Goal: Go to known website: Access a specific website the user already knows

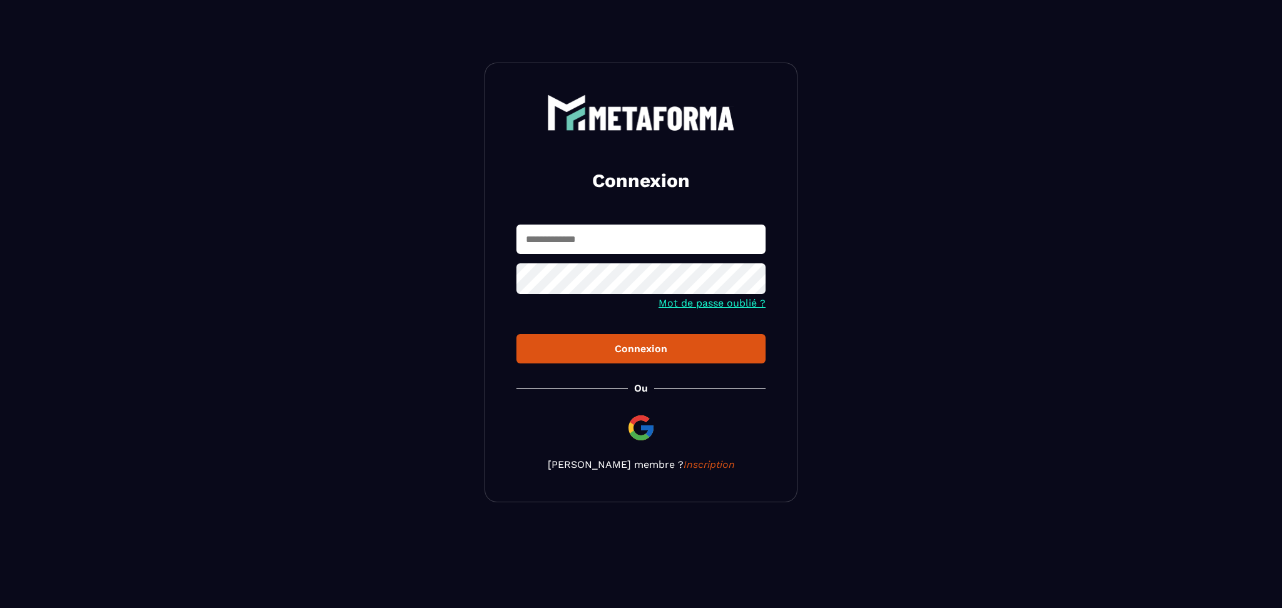
type input "**********"
click at [646, 437] on img at bounding box center [641, 428] width 30 height 30
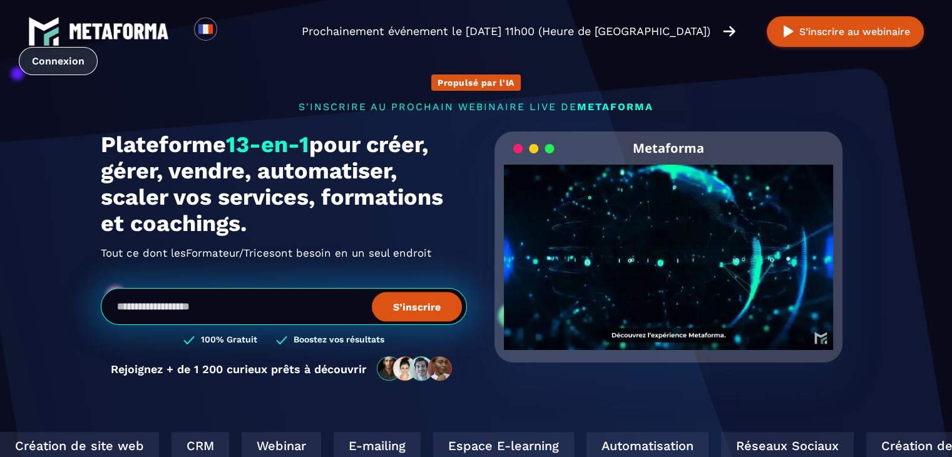
click at [98, 47] on link "Connexion" at bounding box center [58, 61] width 79 height 28
